Goal: Use online tool/utility: Utilize a website feature to perform a specific function

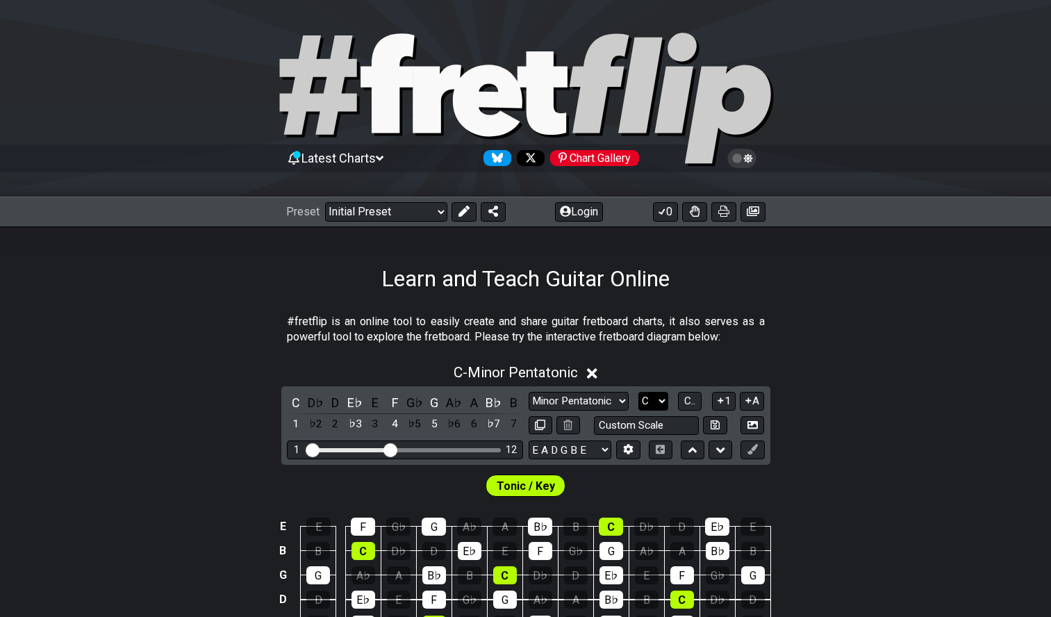
click at [667, 400] on select "A♭ A A♯ B♭ B C C♯ D♭ D D♯ E♭ E F F♯ G♭ G G♯" at bounding box center [654, 401] width 30 height 19
select select "D"
click at [639, 392] on select "A♭ A A♯ B♭ B C C♯ D♭ D D♯ E♭ E F F♯ G♭ G G♯" at bounding box center [654, 401] width 30 height 19
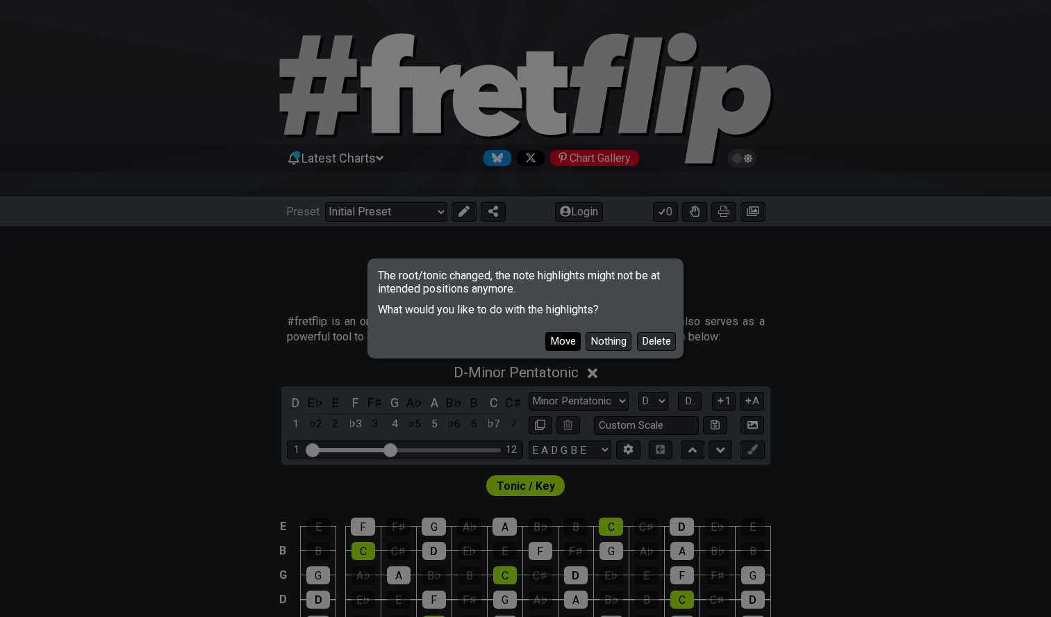
click at [550, 343] on button "Move" at bounding box center [562, 341] width 35 height 19
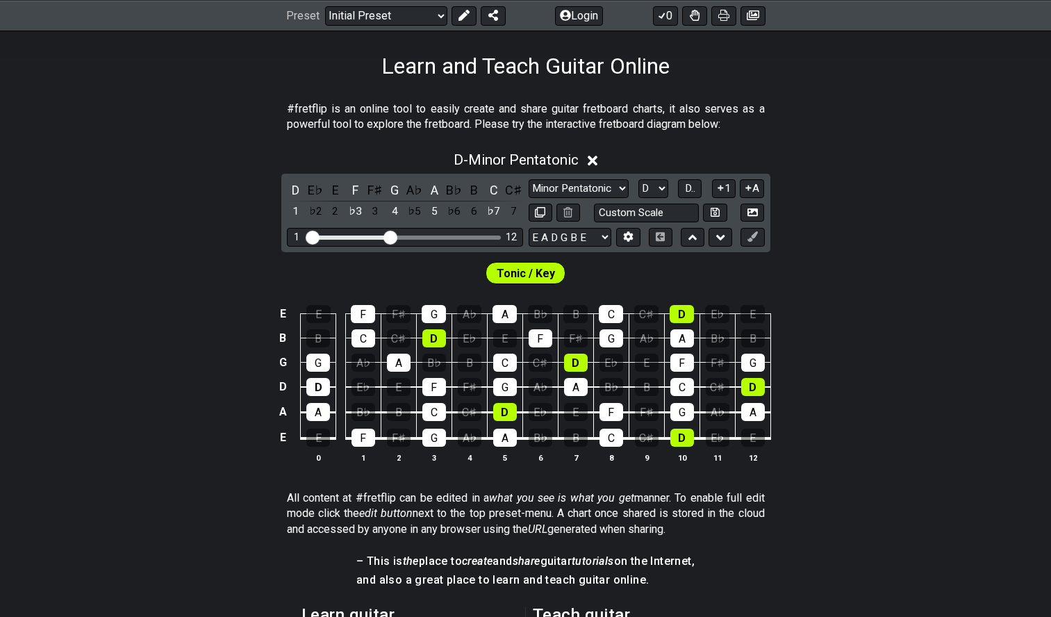
scroll to position [220, 0]
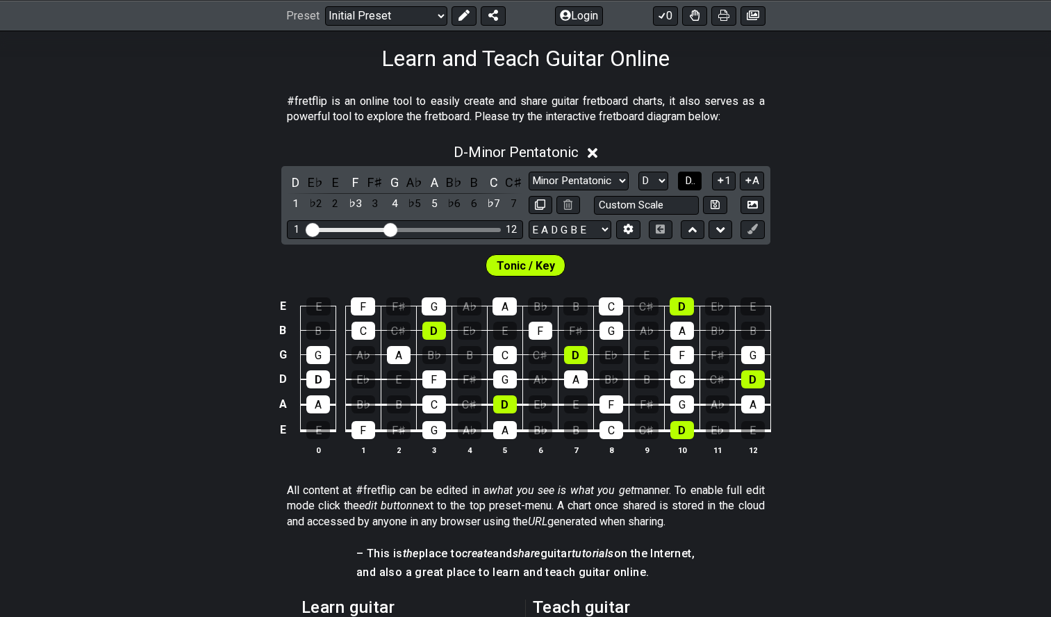
click at [685, 181] on span "D.." at bounding box center [690, 180] width 10 height 13
click at [677, 172] on button "1..7" at bounding box center [690, 181] width 26 height 19
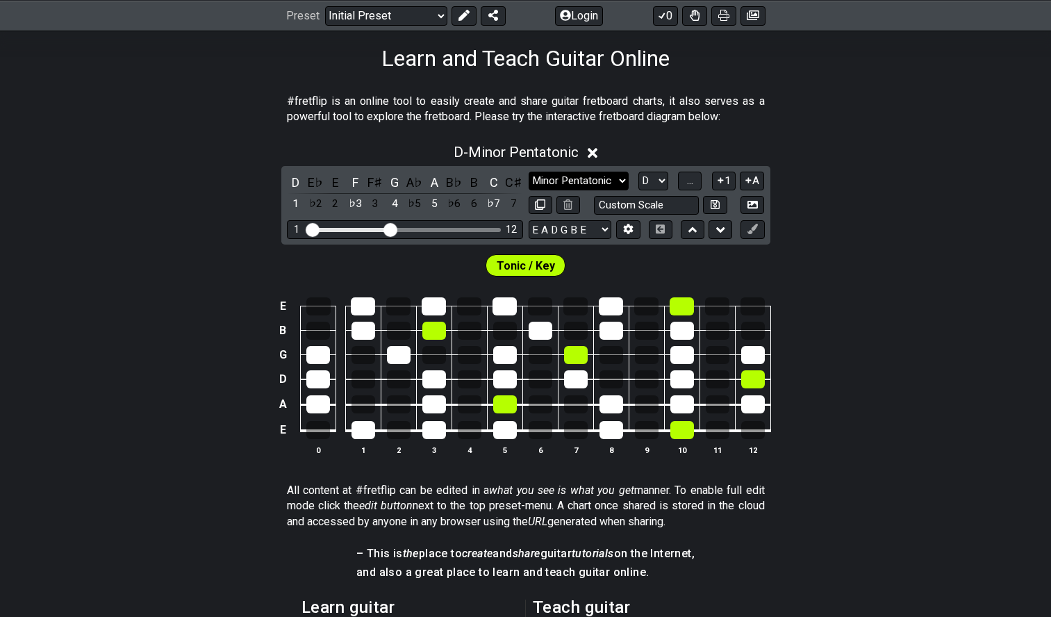
click at [619, 174] on select "Minor Pentatonic Click to edit Minor Pentatonic Major Pentatonic Minor Blues Ma…" at bounding box center [579, 181] width 100 height 19
click at [529, 172] on select "Minor Pentatonic Click to edit Minor Pentatonic Major Pentatonic Minor Blues Ma…" at bounding box center [579, 181] width 100 height 19
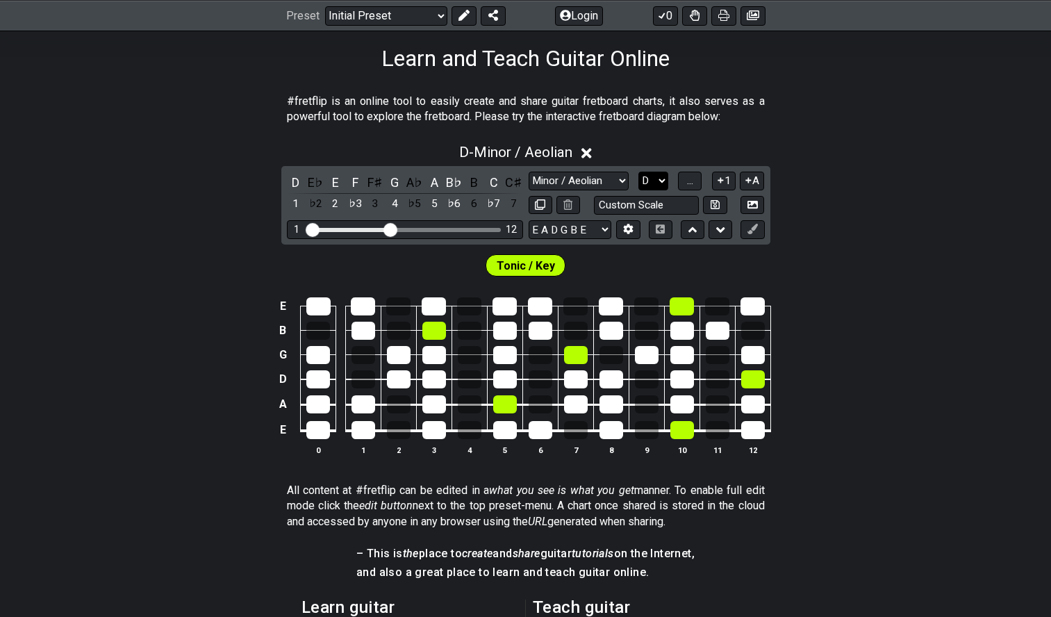
click at [651, 184] on select "A♭ A A♯ B♭ B C C♯ D♭ D D♯ E♭ E F F♯ G♭ G G♯" at bounding box center [654, 181] width 30 height 19
click at [639, 172] on select "A♭ A A♯ B♭ B C C♯ D♭ D D♯ E♭ E F F♯ G♭ G G♯" at bounding box center [654, 181] width 30 height 19
click at [679, 183] on button "..." at bounding box center [690, 181] width 24 height 19
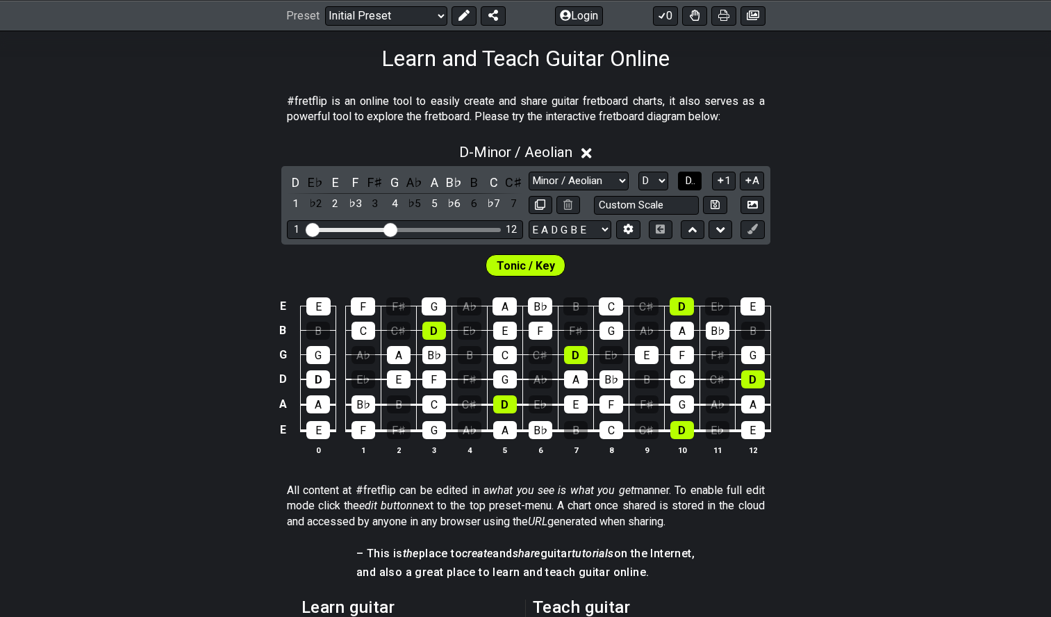
click at [689, 181] on span "D.." at bounding box center [690, 180] width 10 height 13
click at [677, 172] on button "1..7" at bounding box center [690, 181] width 26 height 19
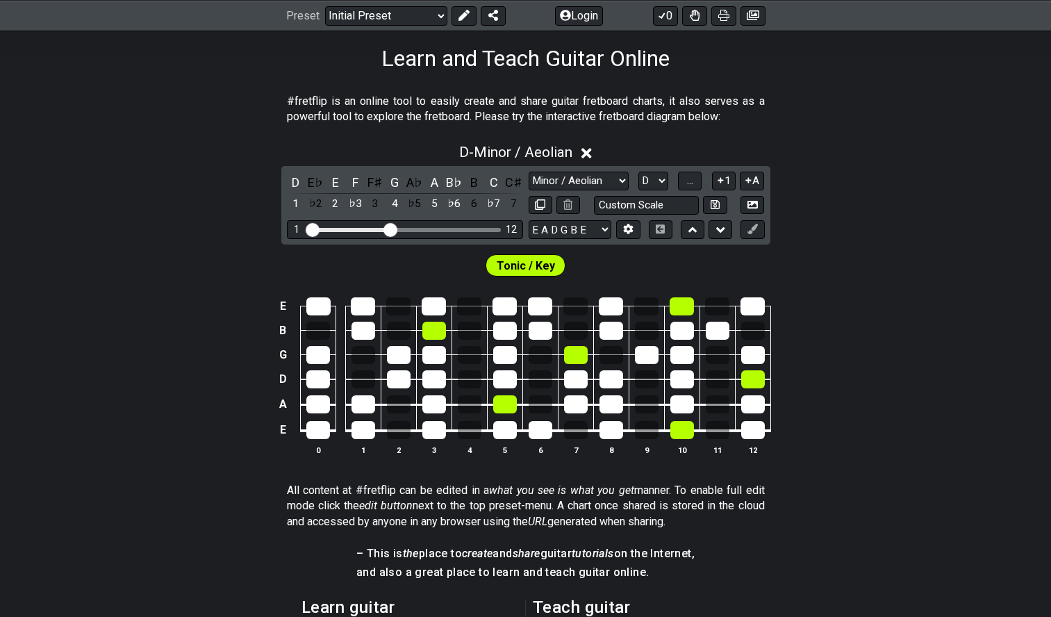
click at [678, 172] on button "..." at bounding box center [690, 181] width 24 height 19
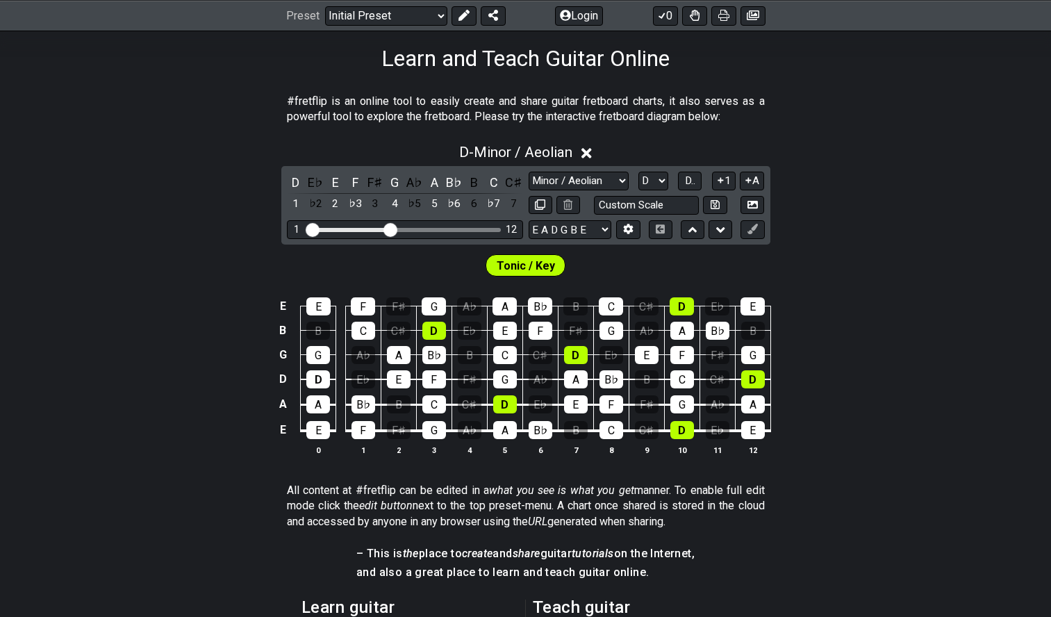
click at [678, 172] on button "D.." at bounding box center [690, 181] width 24 height 19
click at [598, 176] on select "Minor Pentatonic Click to edit Minor Pentatonic Major Pentatonic Minor Blues Ma…" at bounding box center [579, 181] width 100 height 19
select select "Major"
click at [529, 172] on select "Minor Pentatonic Click to edit Minor Pentatonic Major Pentatonic Minor Blues Ma…" at bounding box center [579, 181] width 100 height 19
